Goal: Information Seeking & Learning: Learn about a topic

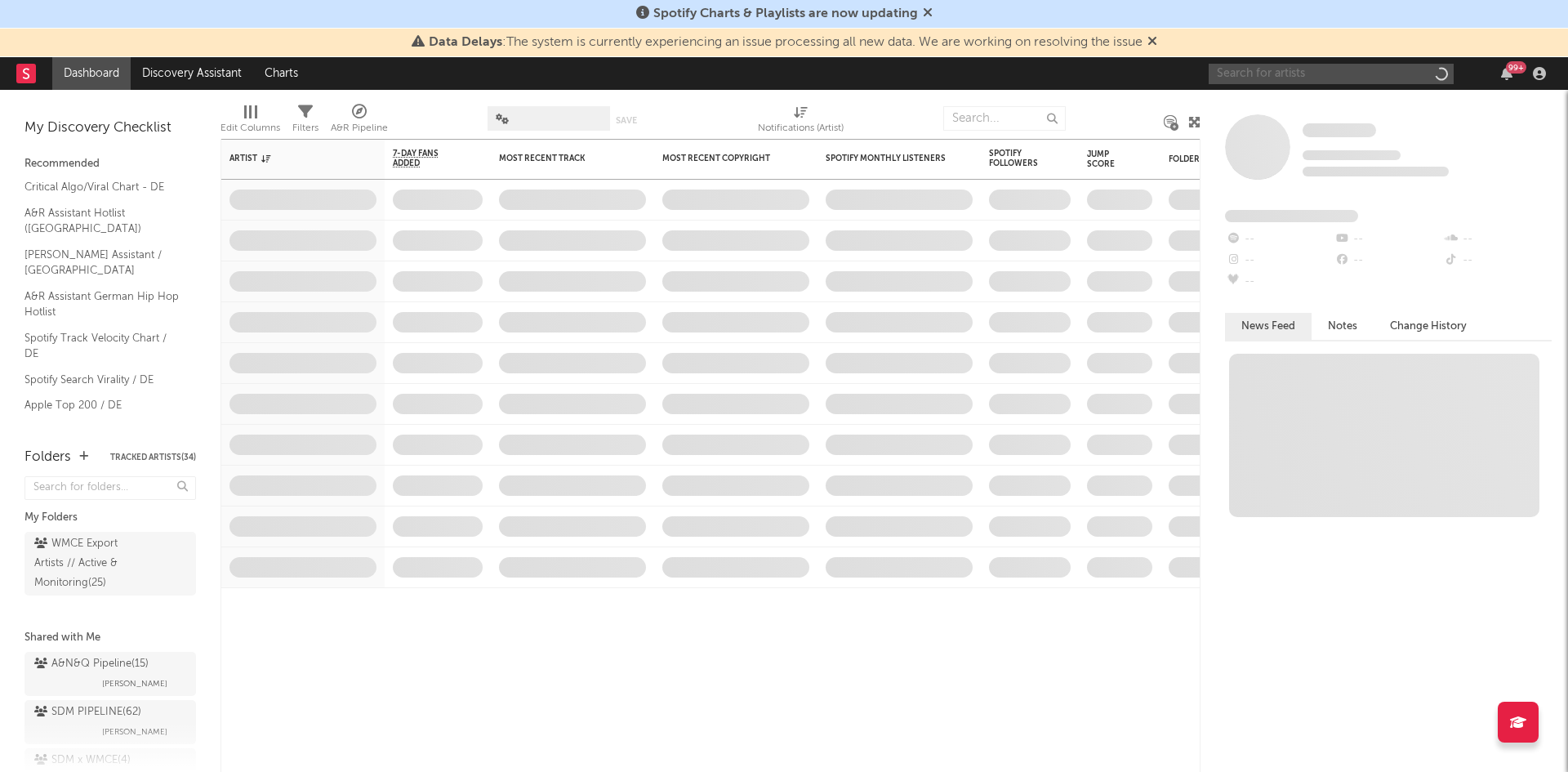
click at [1409, 80] on input "text" at bounding box center [1331, 74] width 245 height 21
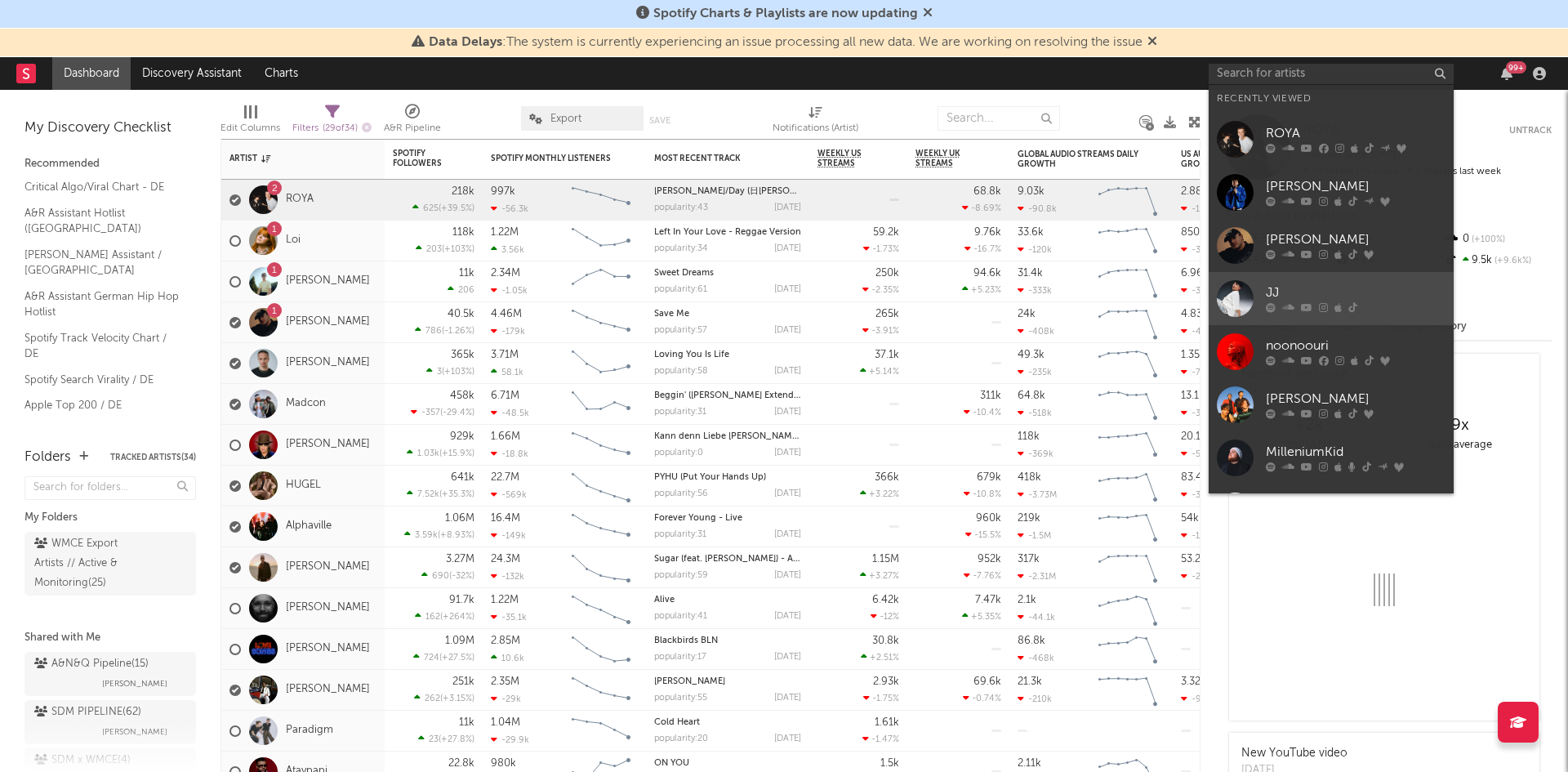
click at [1352, 286] on div "JJ" at bounding box center [1356, 294] width 180 height 20
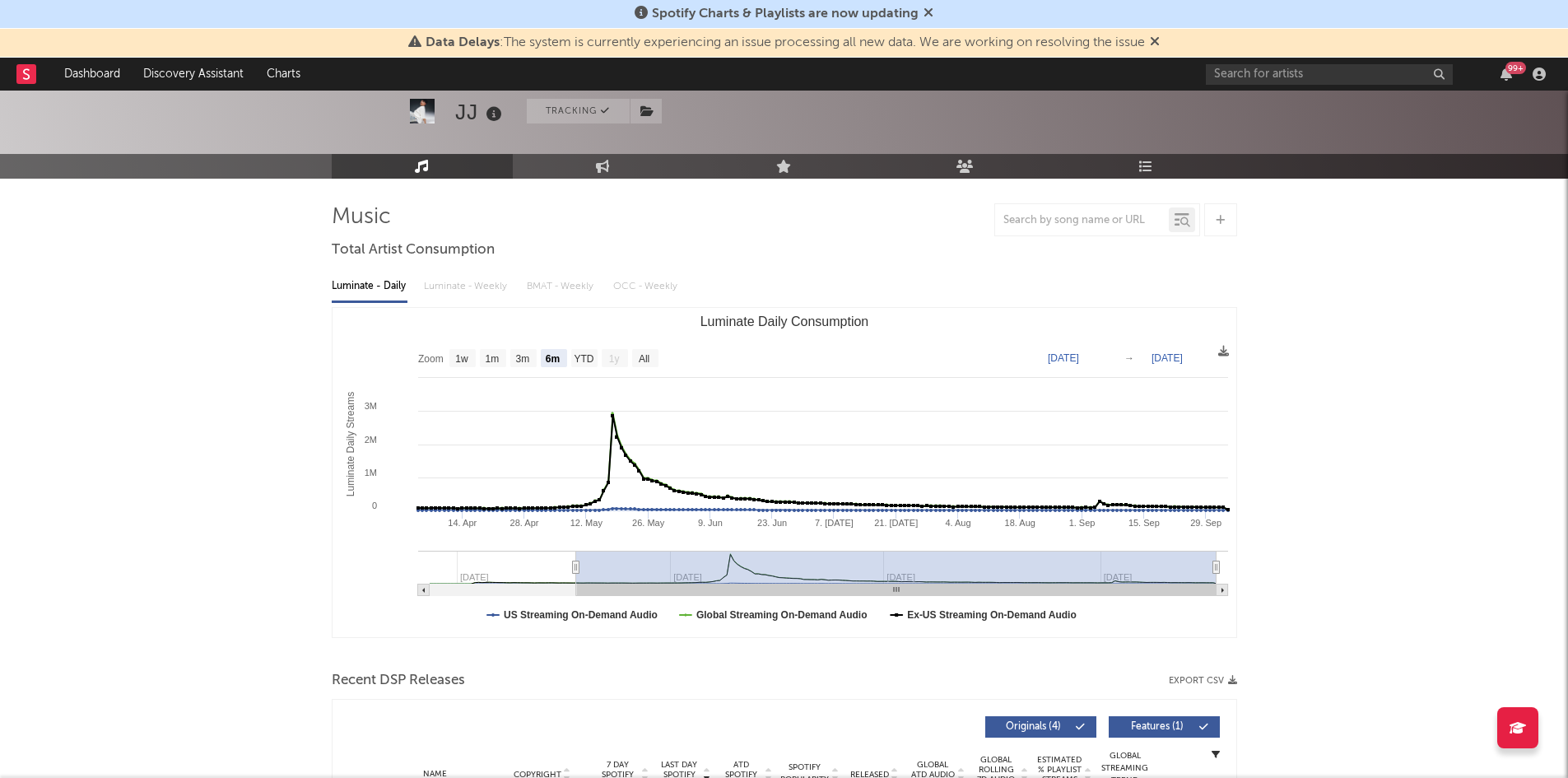
scroll to position [97, 0]
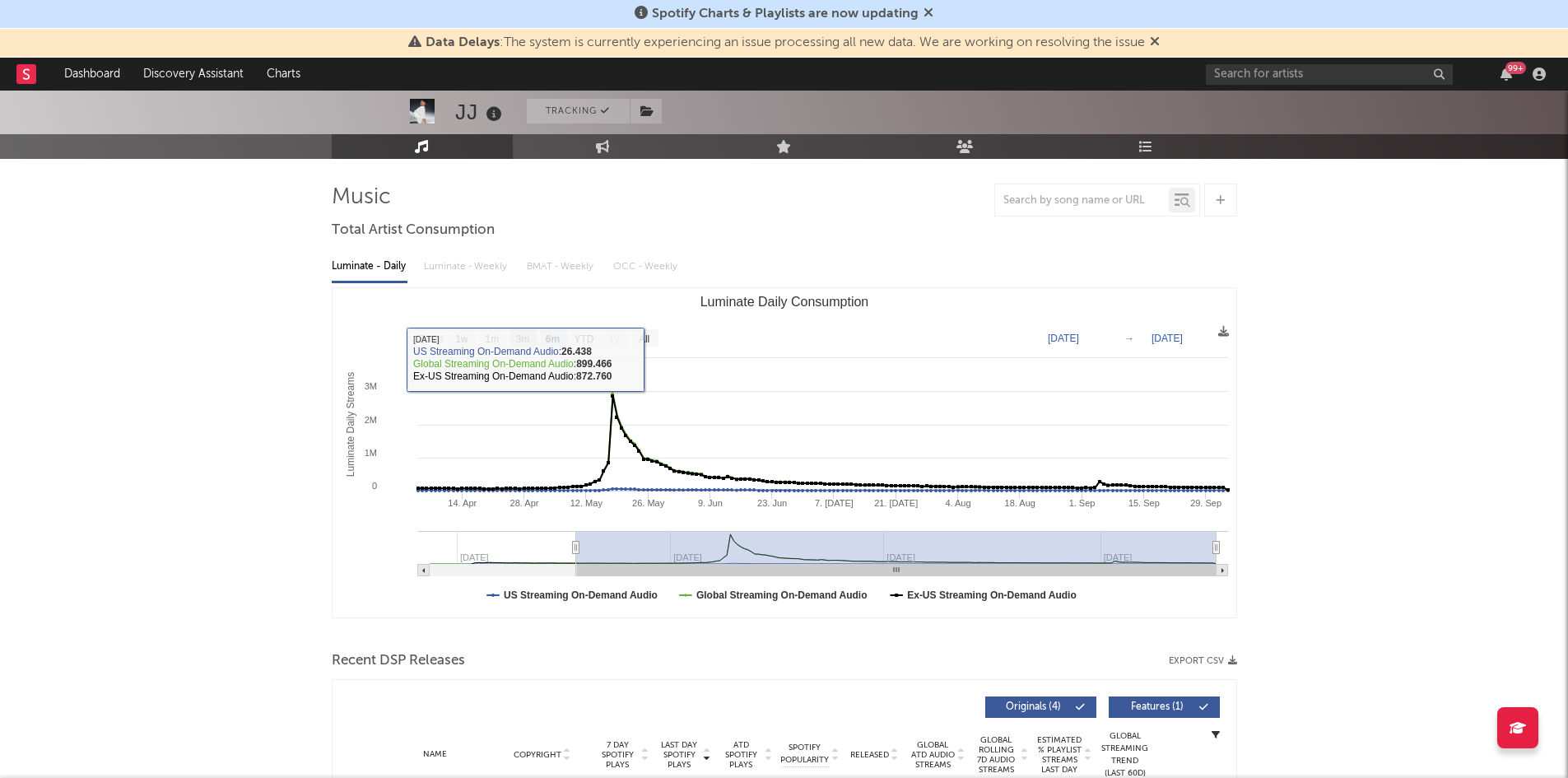
click at [521, 342] on text "3m" at bounding box center [522, 339] width 14 height 12
select select "3m"
type input "[DATE]"
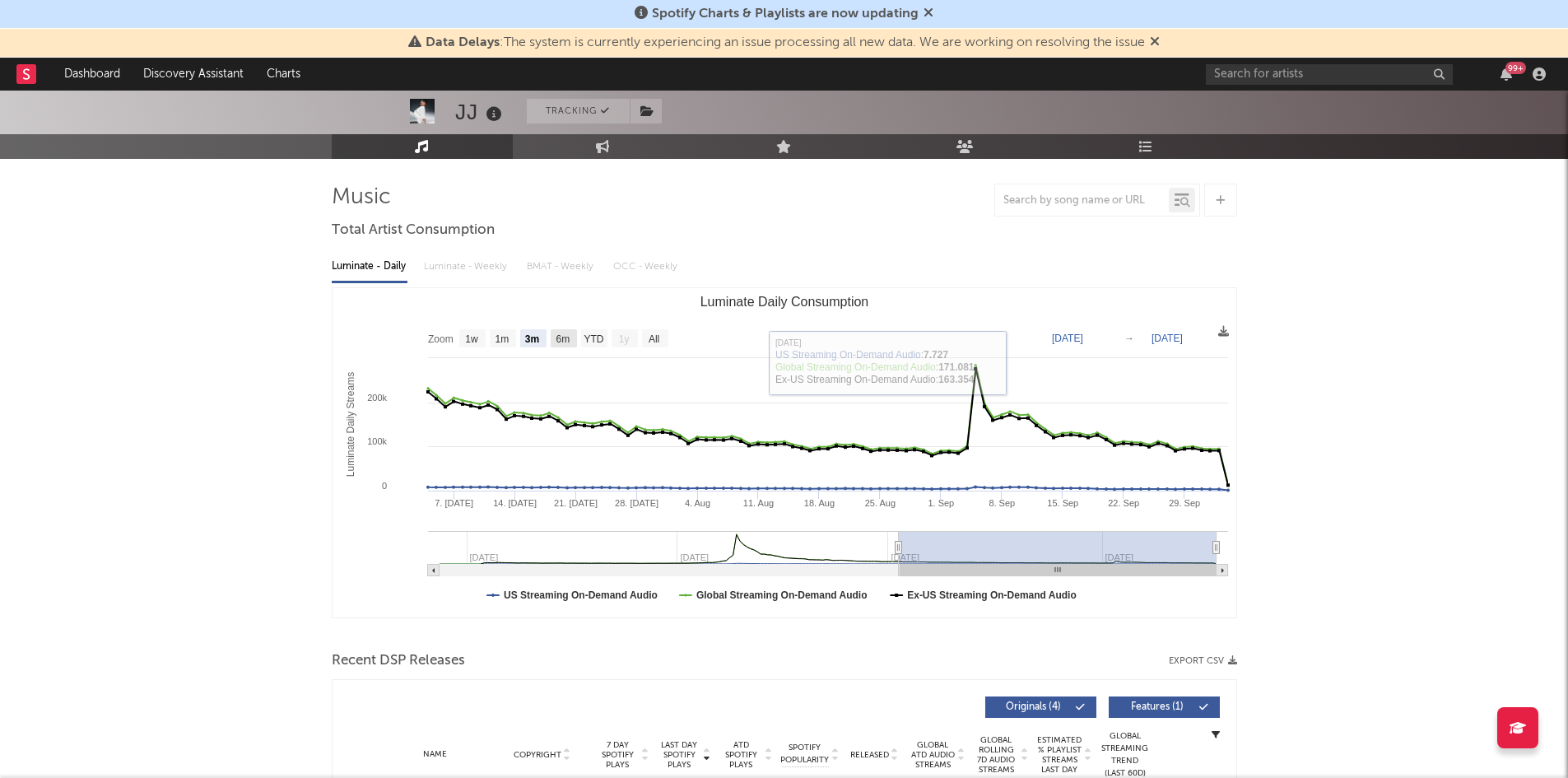
click at [555, 337] on rect "Luminate Daily Consumption" at bounding box center [564, 338] width 26 height 18
select select "6m"
type input "[DATE]"
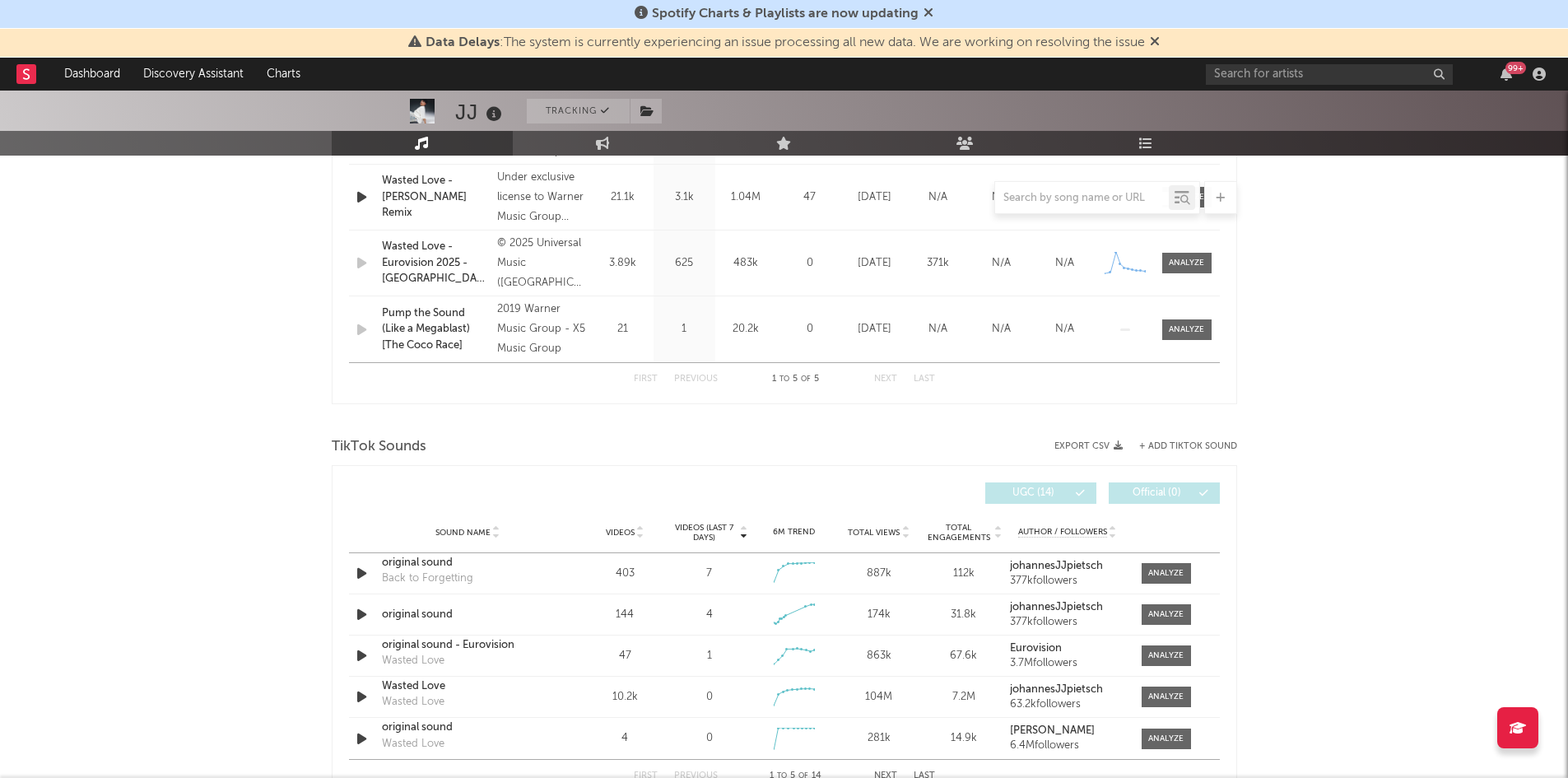
scroll to position [873, 0]
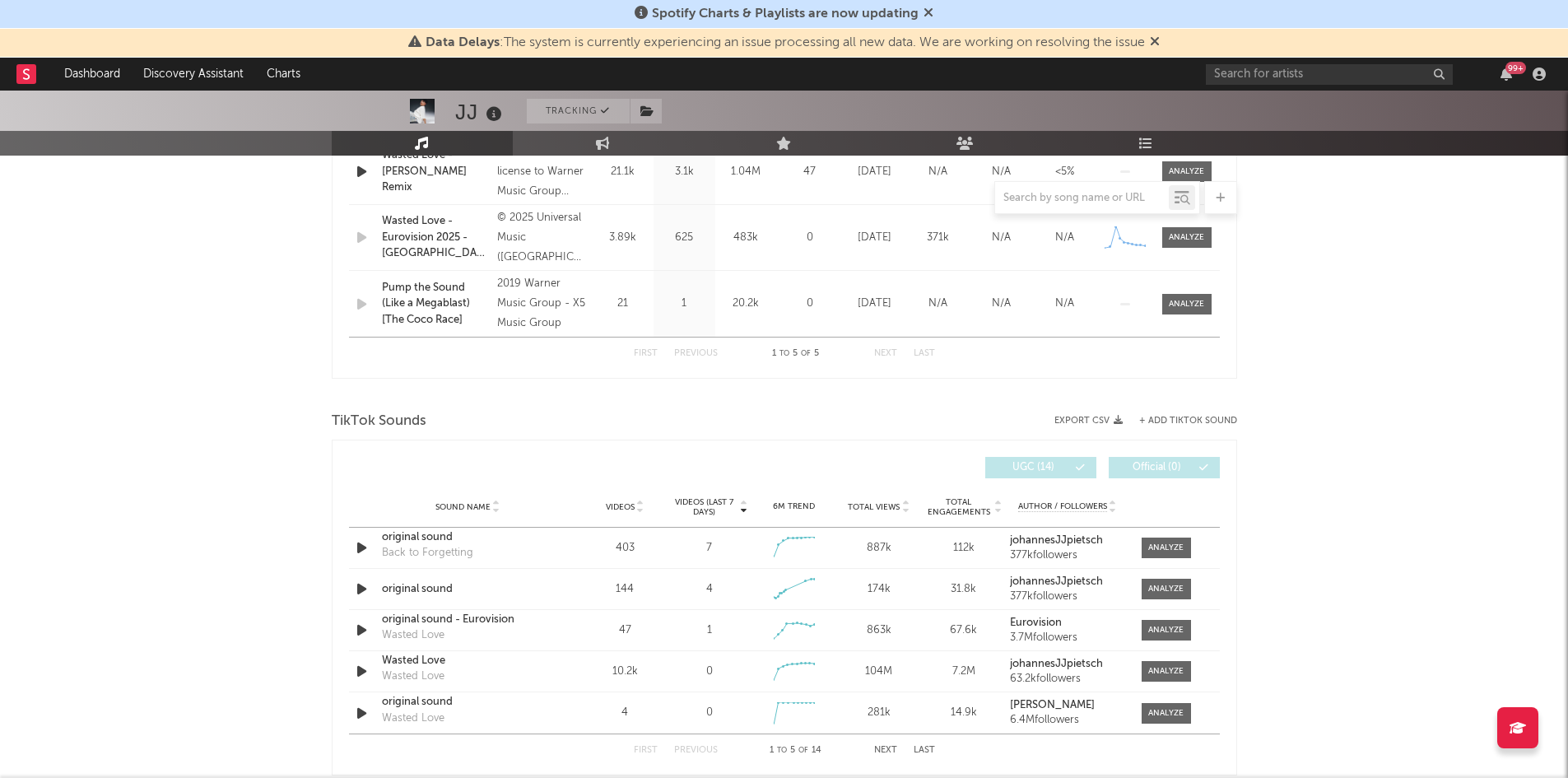
click at [884, 507] on span "Total Views" at bounding box center [874, 507] width 52 height 10
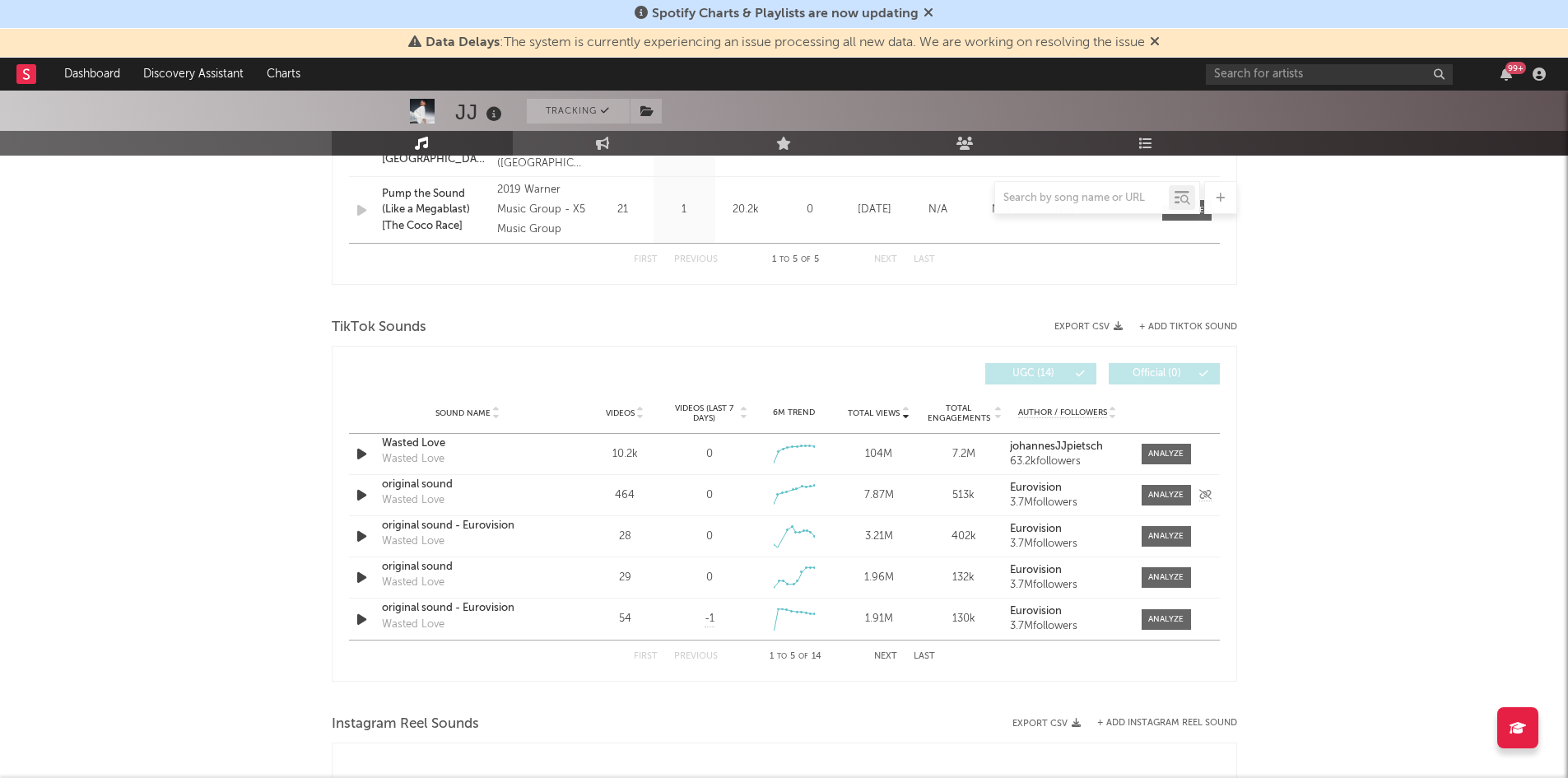
scroll to position [1038, 0]
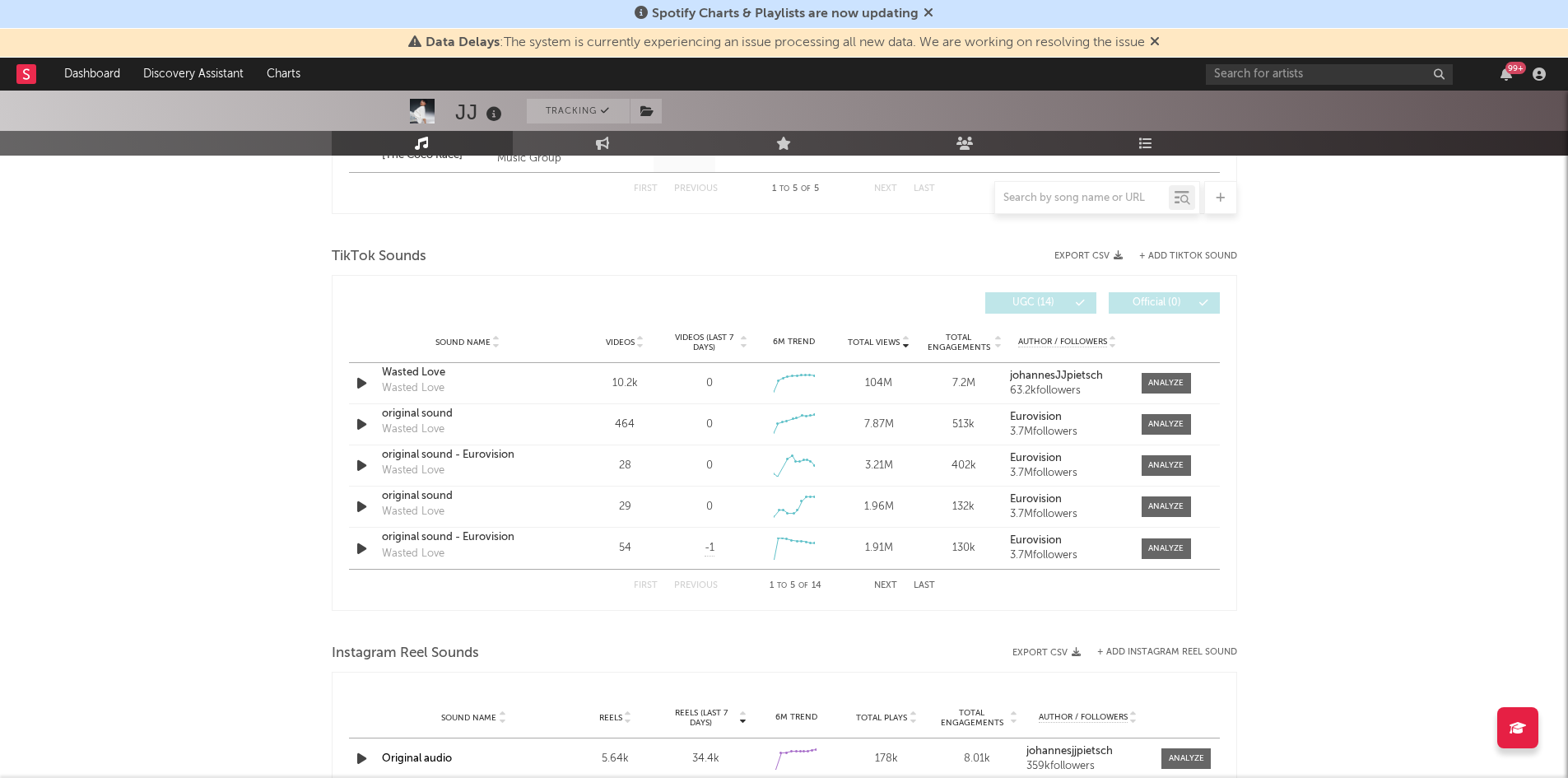
click at [890, 585] on button "Next" at bounding box center [886, 585] width 23 height 9
click at [360, 421] on icon "button" at bounding box center [361, 424] width 17 height 21
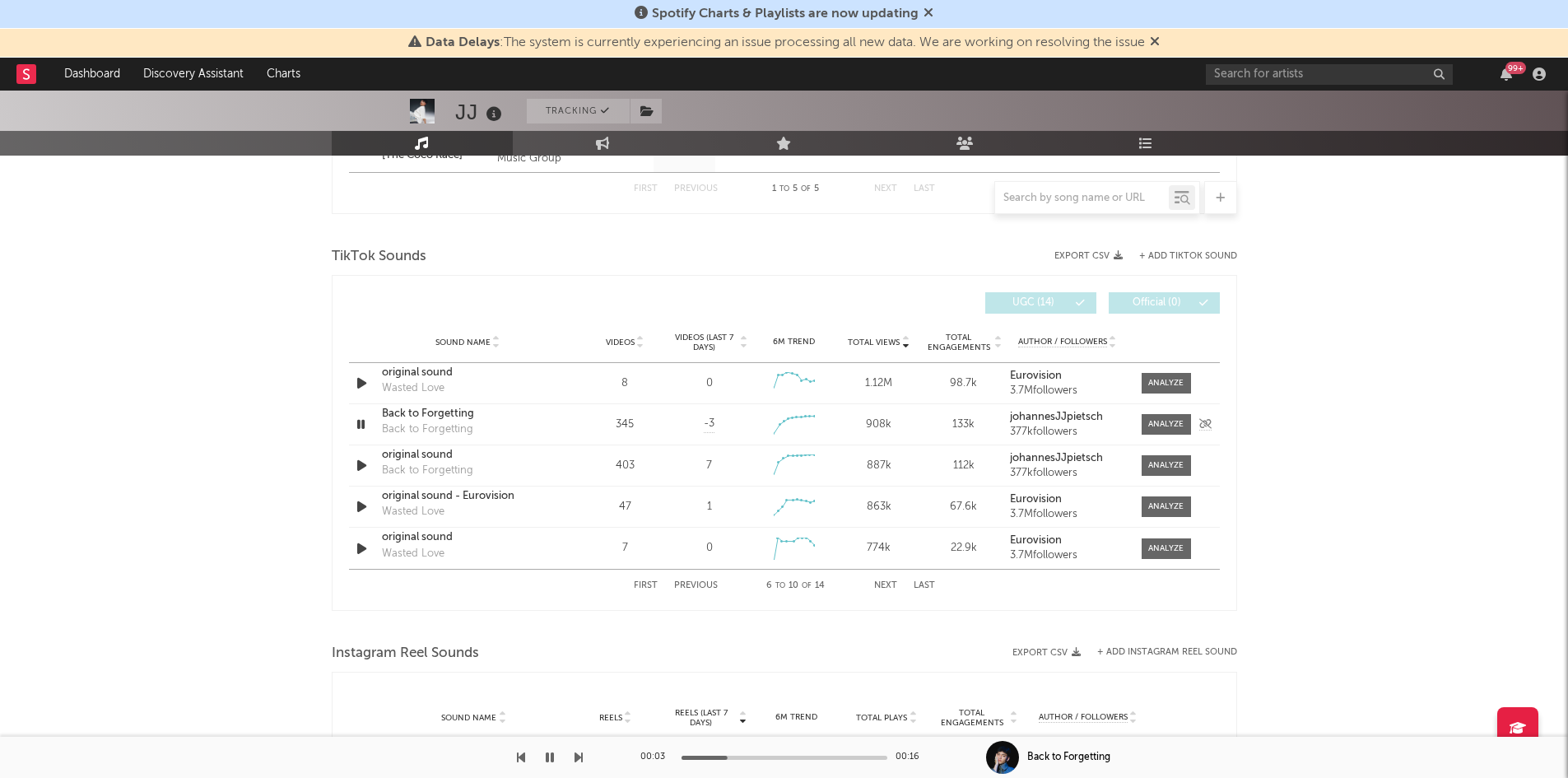
click at [358, 427] on icon "button" at bounding box center [360, 424] width 16 height 21
click at [364, 462] on icon "button" at bounding box center [361, 465] width 17 height 21
click at [884, 585] on button "Next" at bounding box center [886, 585] width 23 height 9
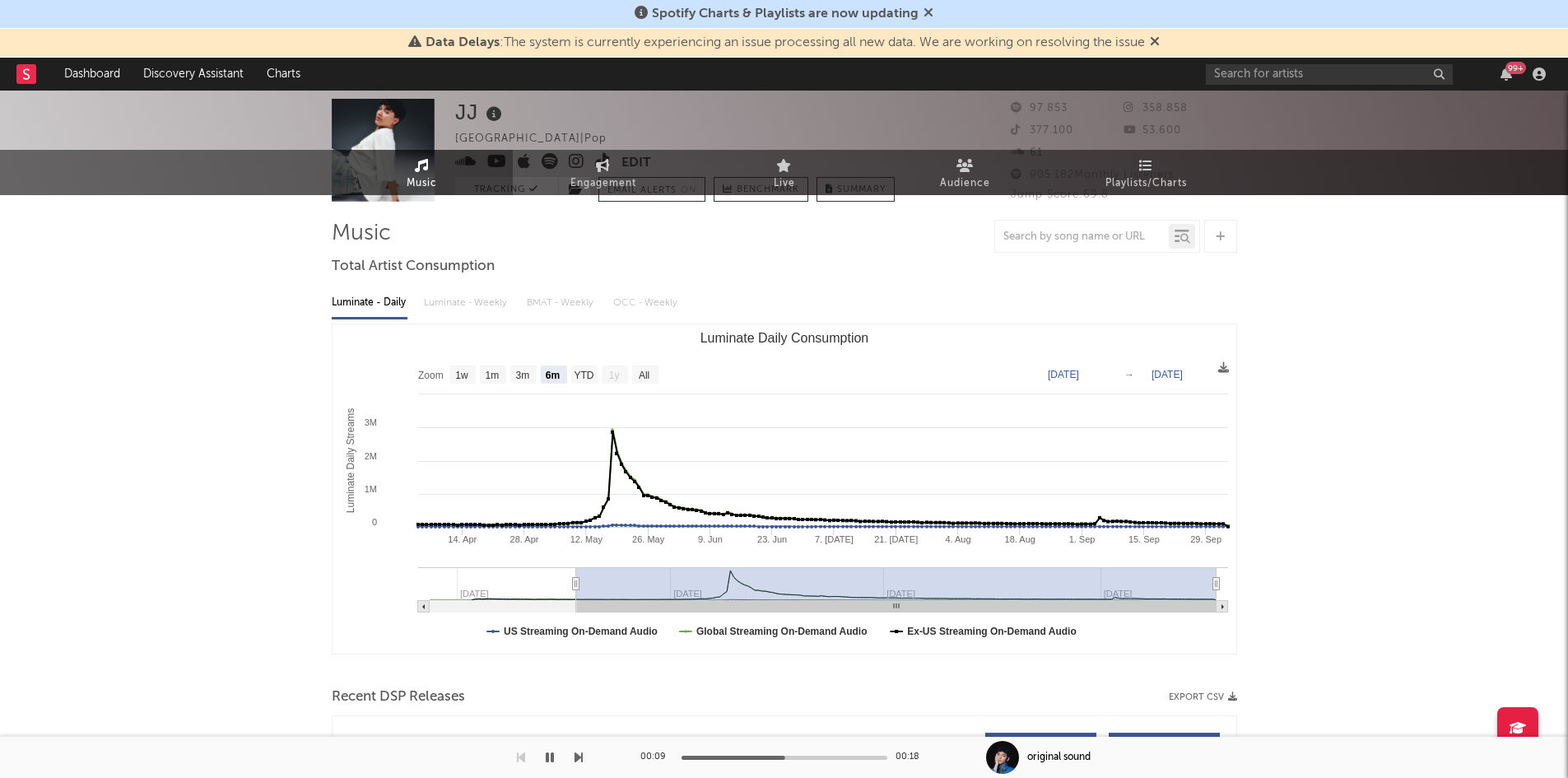
scroll to position [0, 0]
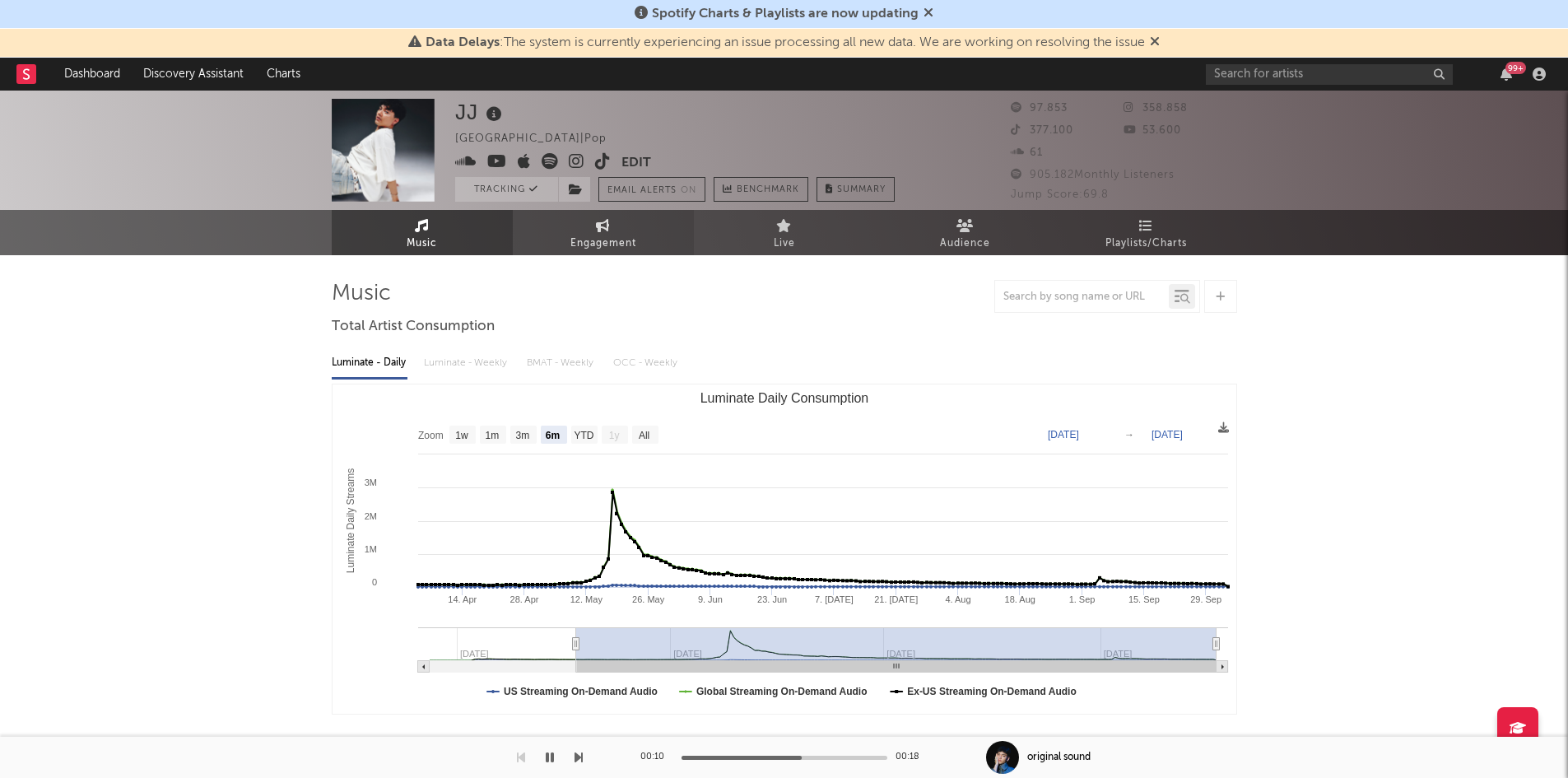
click at [631, 238] on span "Engagement" at bounding box center [603, 244] width 66 height 20
select select "1w"
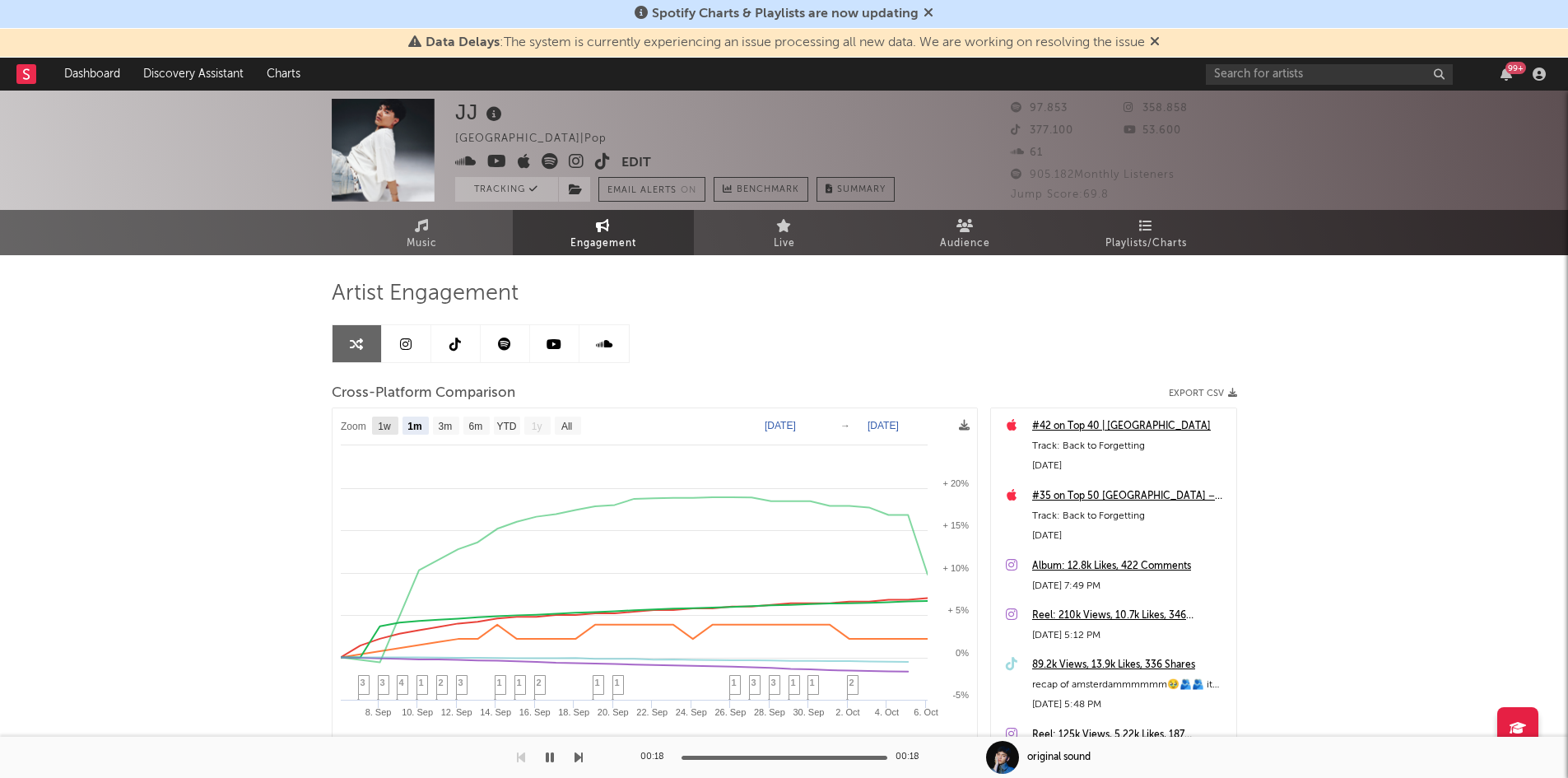
click at [388, 432] on text "1w" at bounding box center [384, 427] width 13 height 12
select select "1w"
type input "[DATE]"
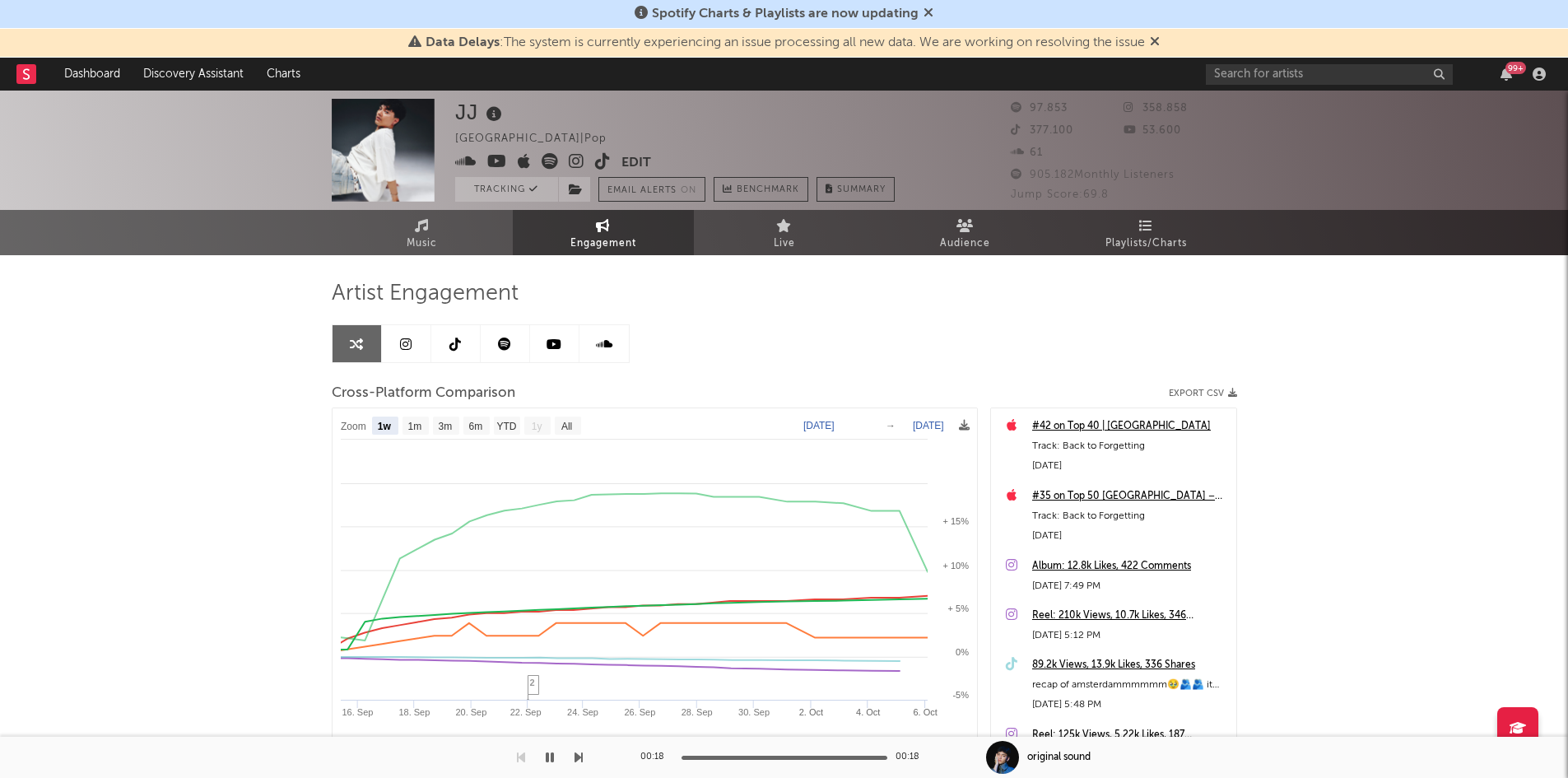
select select "1w"
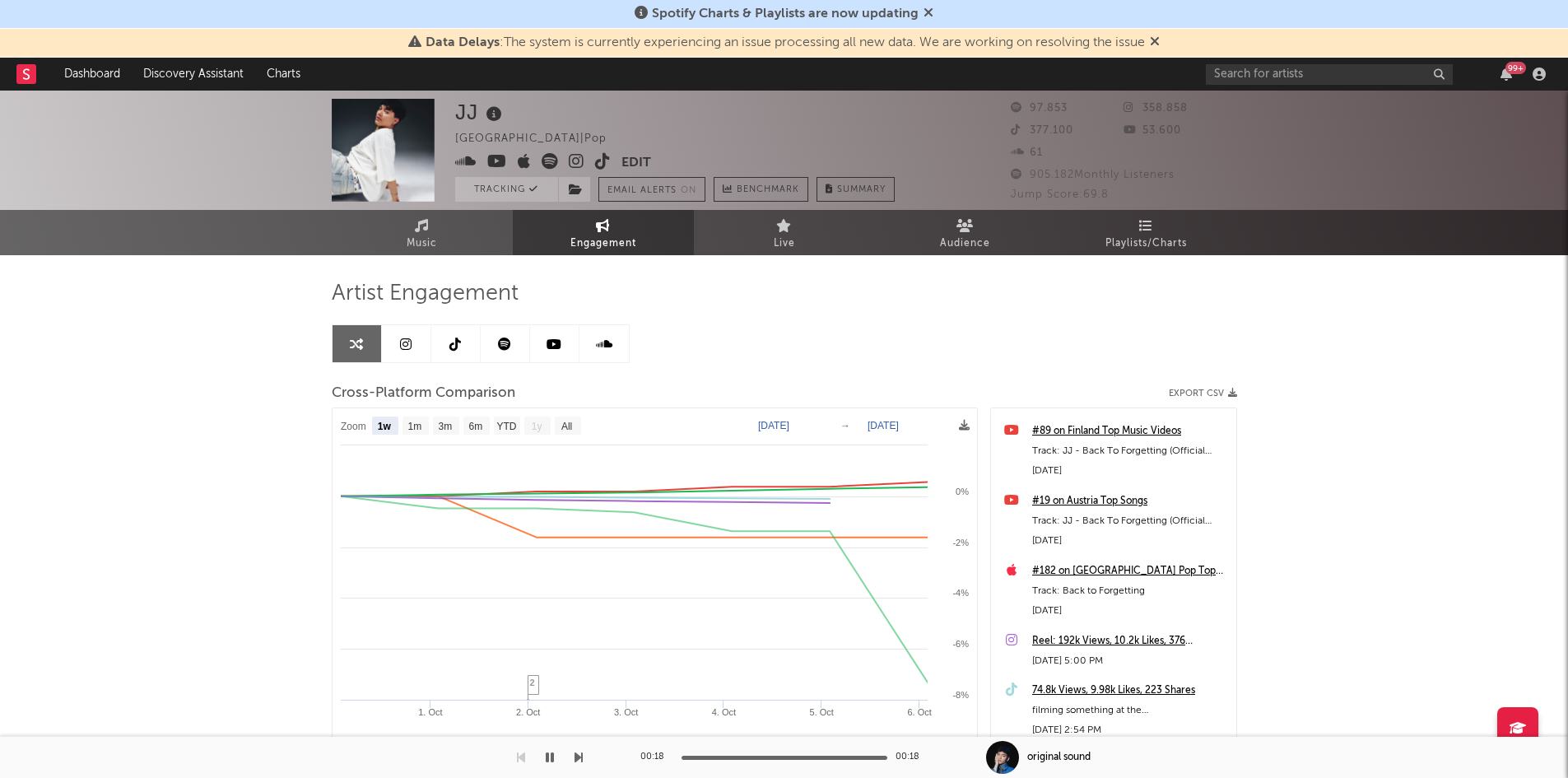
click at [1155, 270] on div "Artist Engagement Cross-Platform Comparison Export CSV Zoom 1w 1m 3m 6m YTD 1y …" at bounding box center [784, 580] width 905 height 651
click at [1146, 240] on span "Playlists/Charts" at bounding box center [1146, 244] width 82 height 20
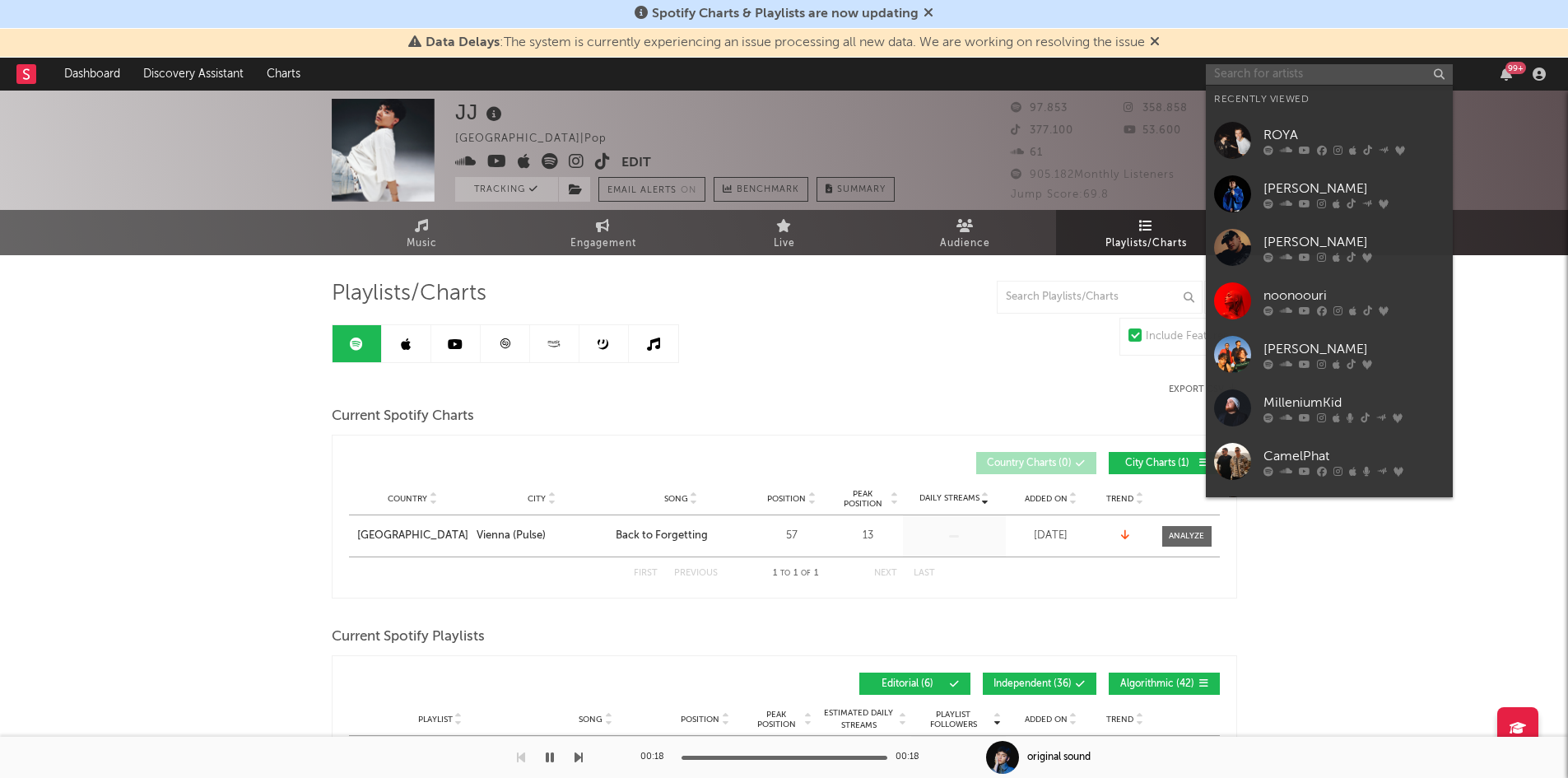
click at [1271, 72] on input "text" at bounding box center [1329, 74] width 247 height 21
click at [1290, 66] on input "text" at bounding box center [1329, 74] width 247 height 21
click at [1336, 126] on div "ROYA" at bounding box center [1354, 135] width 181 height 20
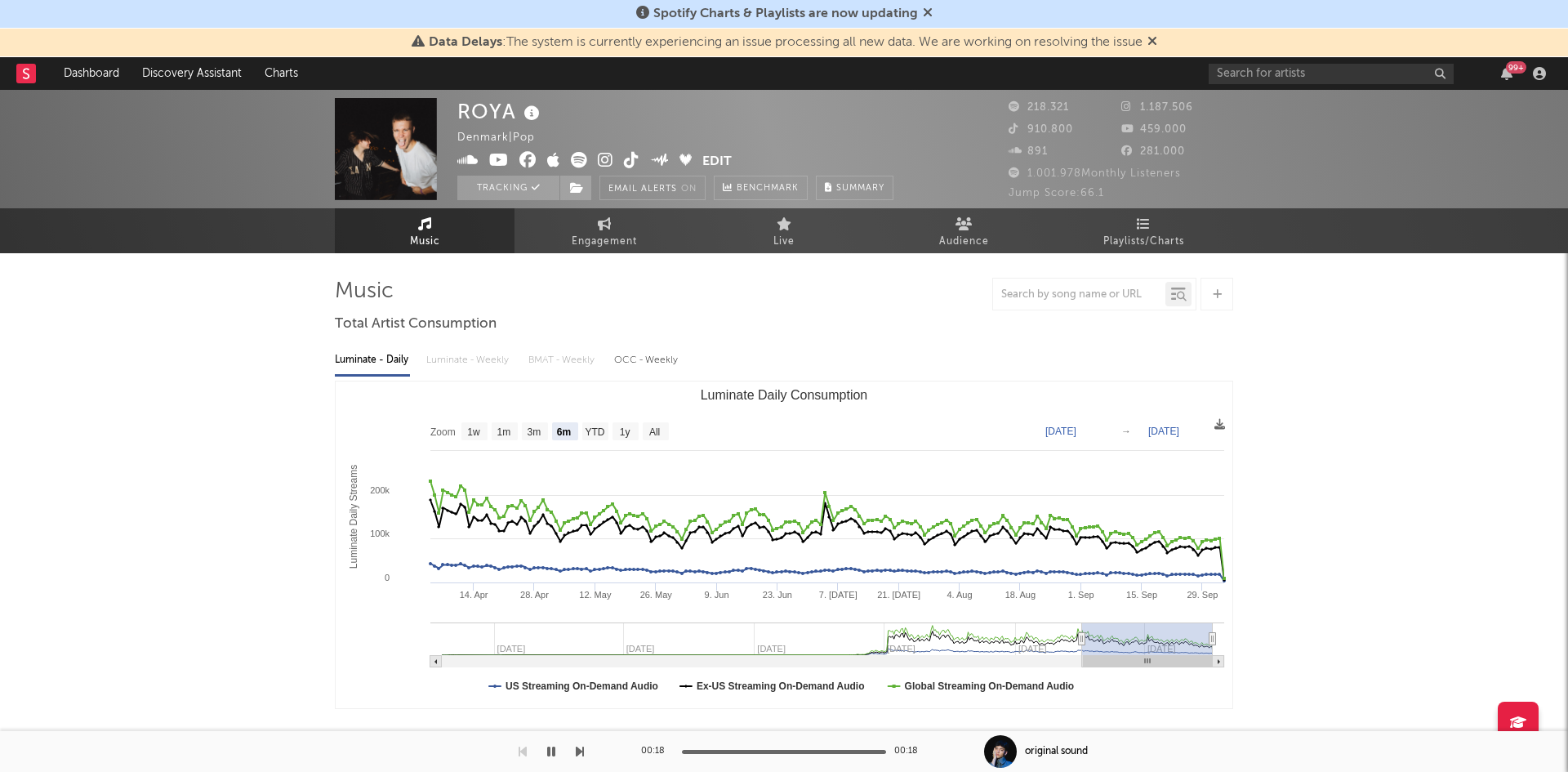
select select "6m"
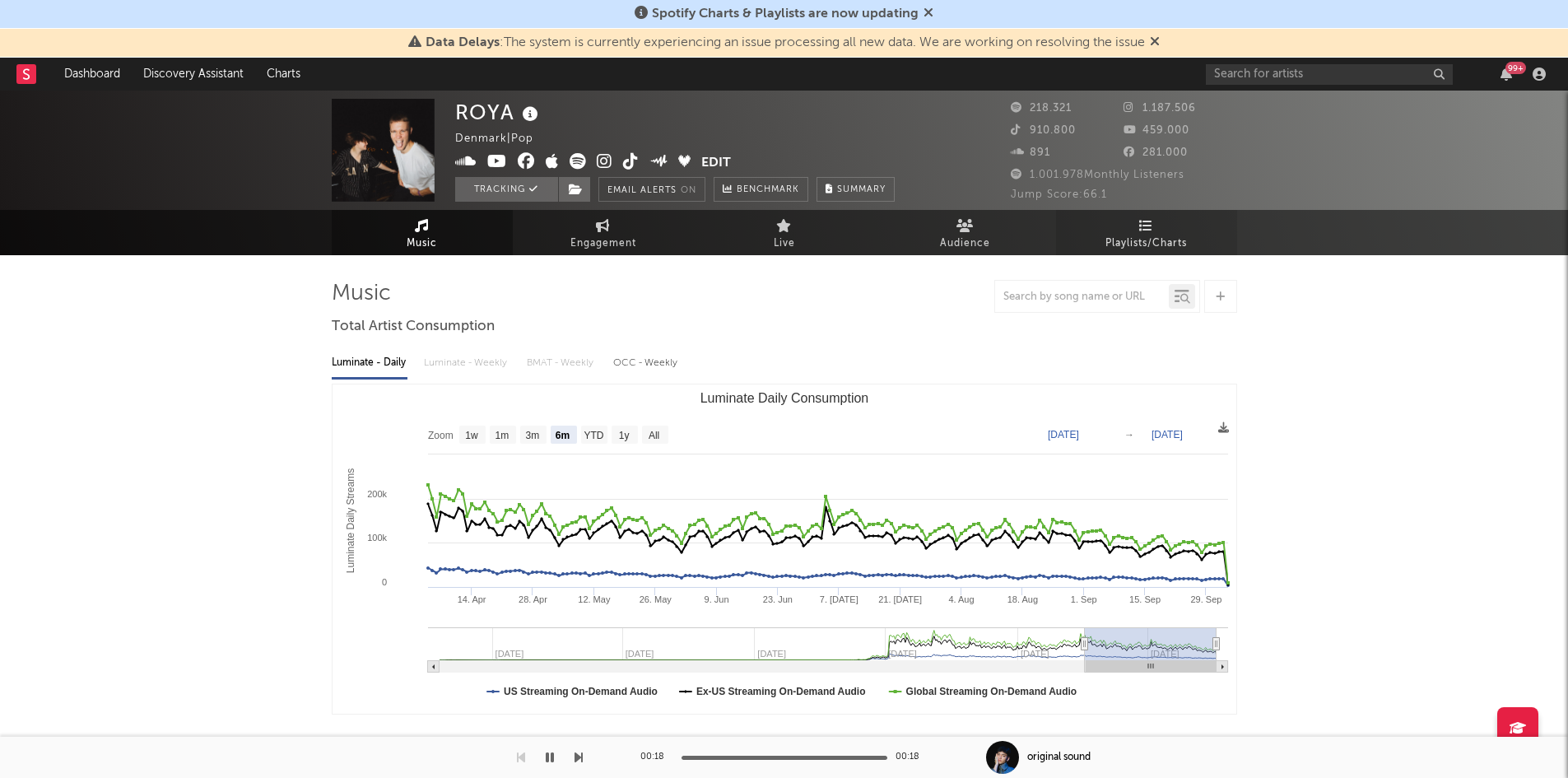
click at [1133, 231] on link "Playlists/Charts" at bounding box center [1146, 232] width 181 height 45
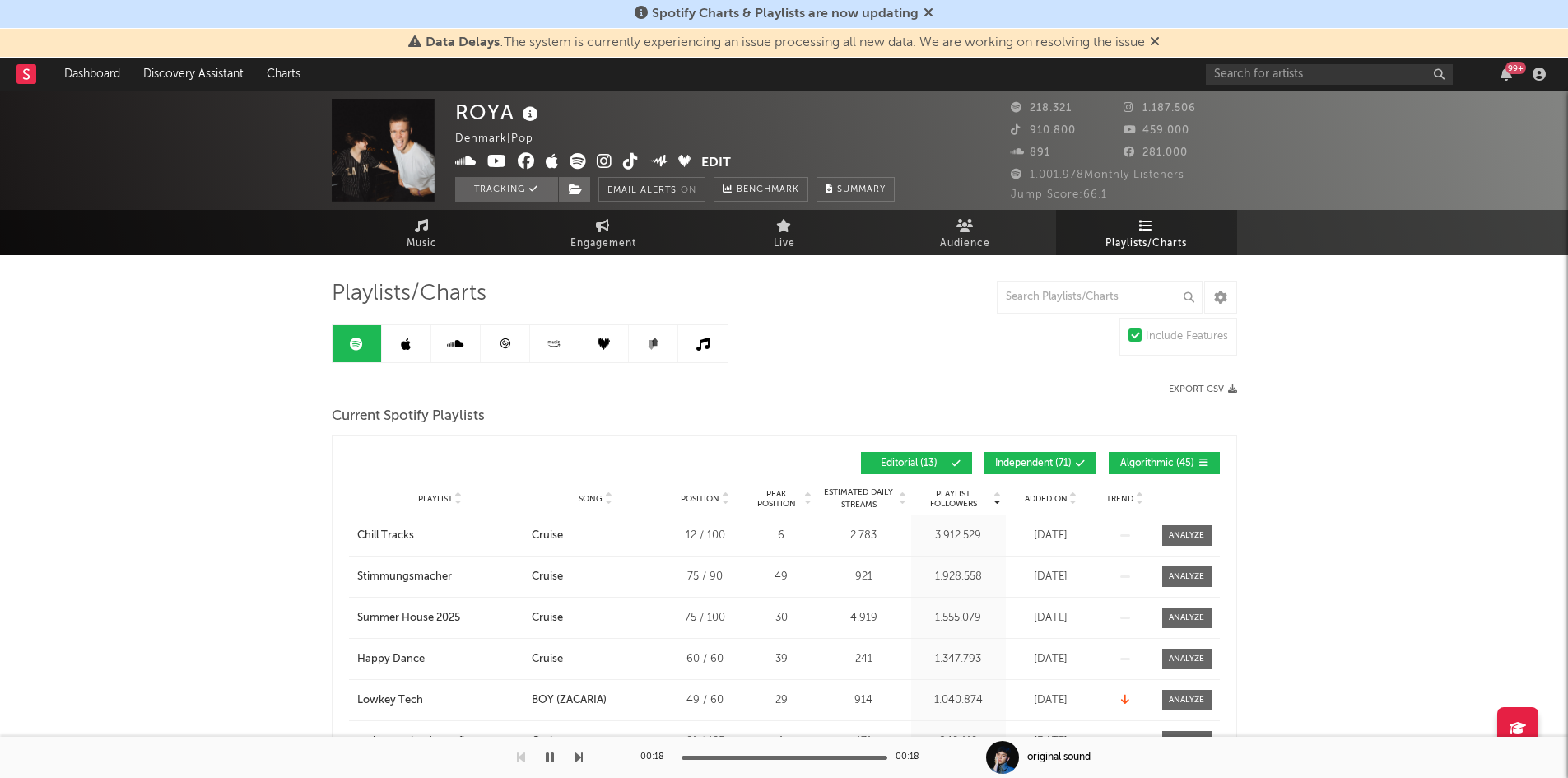
click at [935, 9] on div "Spotify Charts & Playlists are now updating" at bounding box center [784, 14] width 1568 height 29
click at [928, 9] on icon at bounding box center [928, 12] width 10 height 13
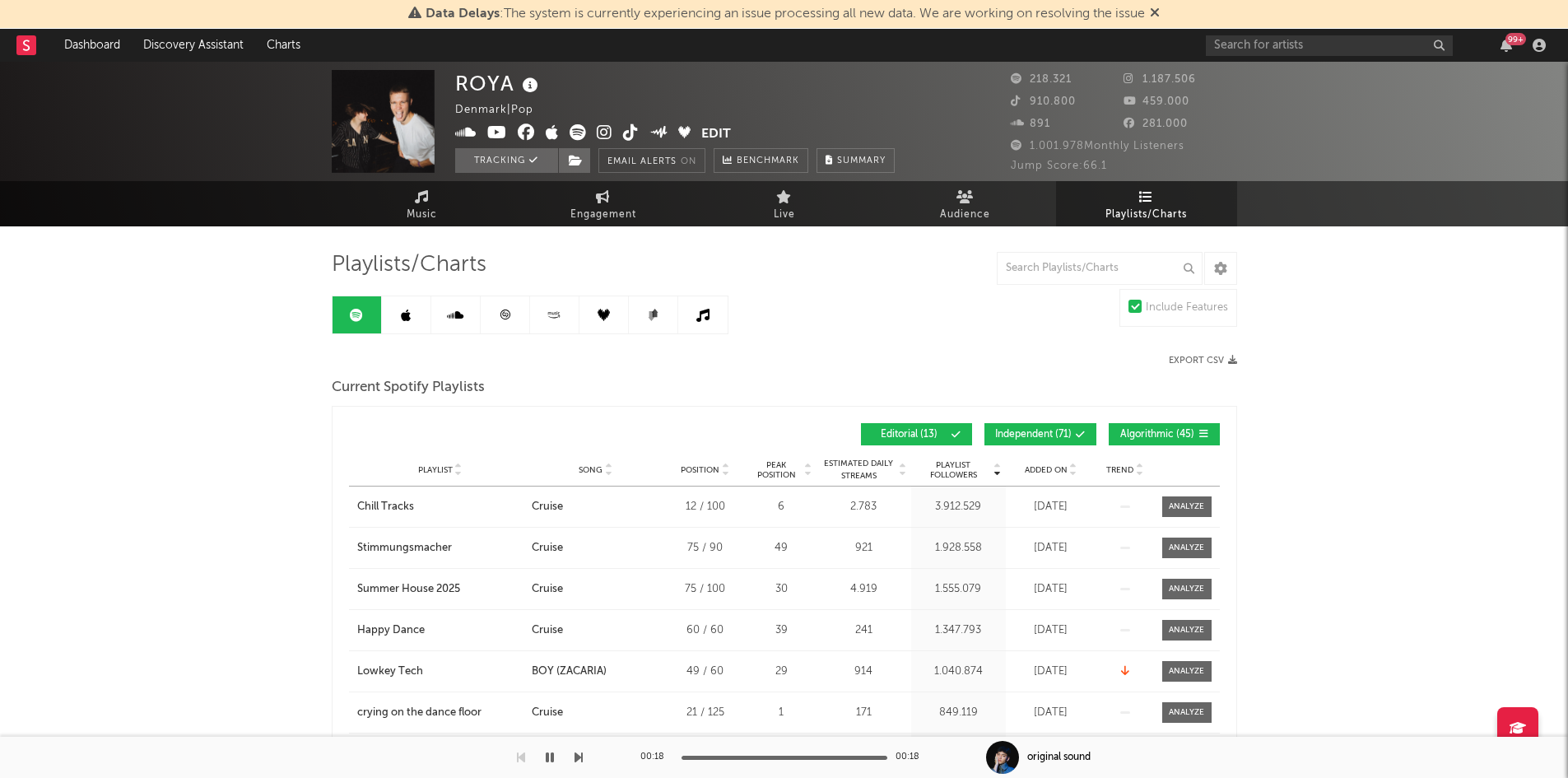
click at [421, 321] on link at bounding box center [407, 315] width 50 height 37
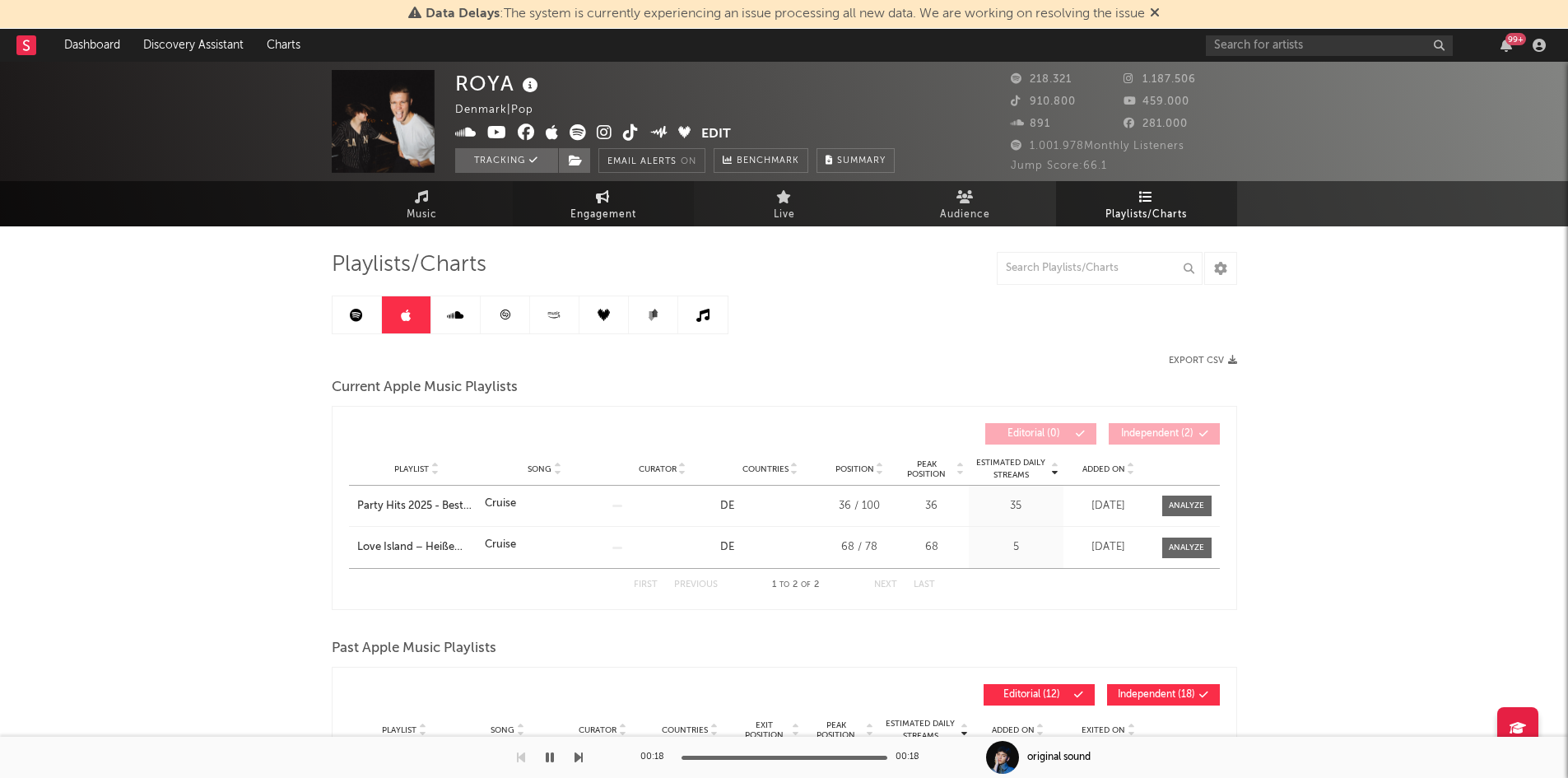
click at [609, 197] on icon at bounding box center [603, 197] width 14 height 13
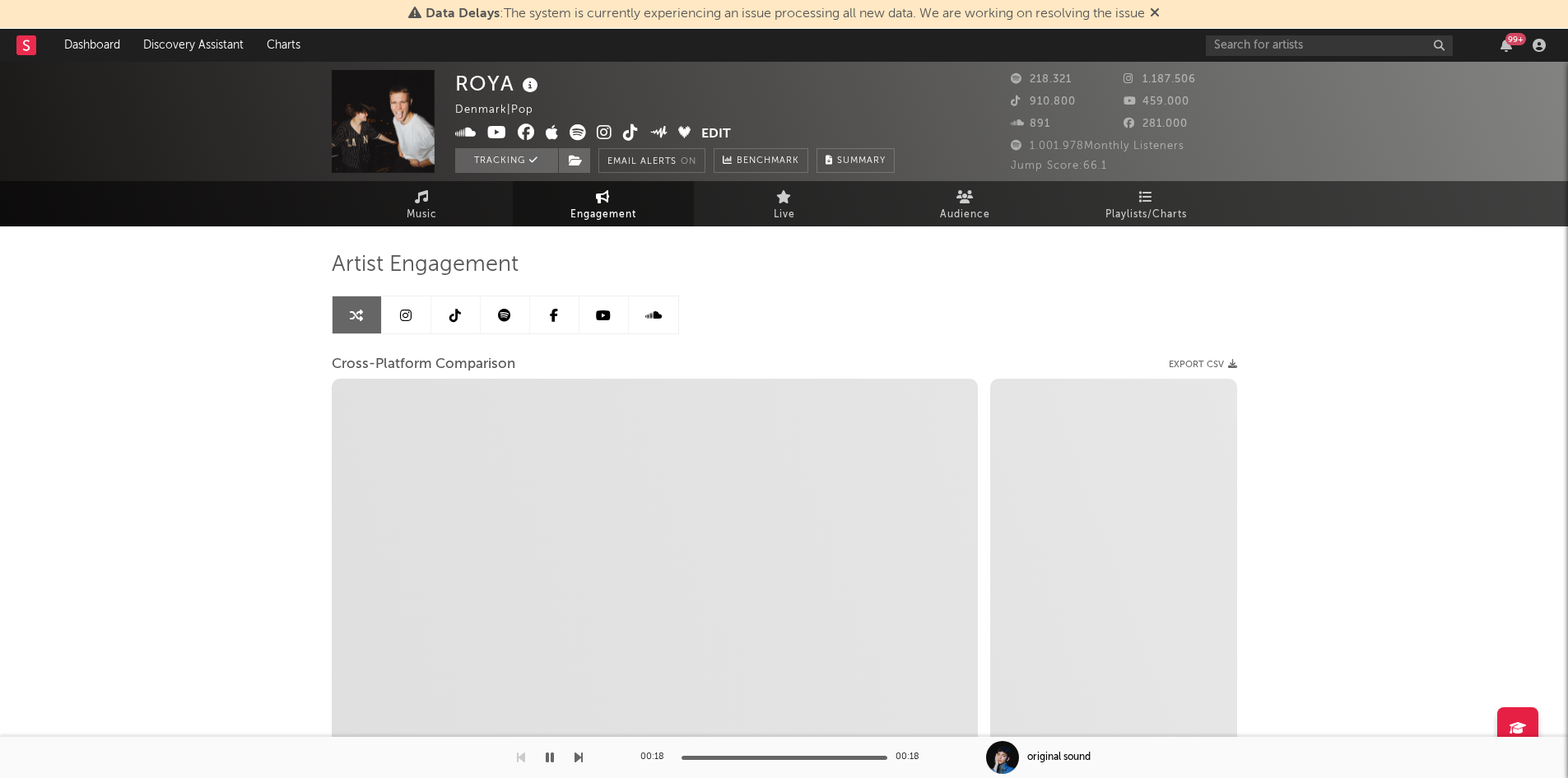
select select "1w"
select select "1m"
